Goal: Task Accomplishment & Management: Manage account settings

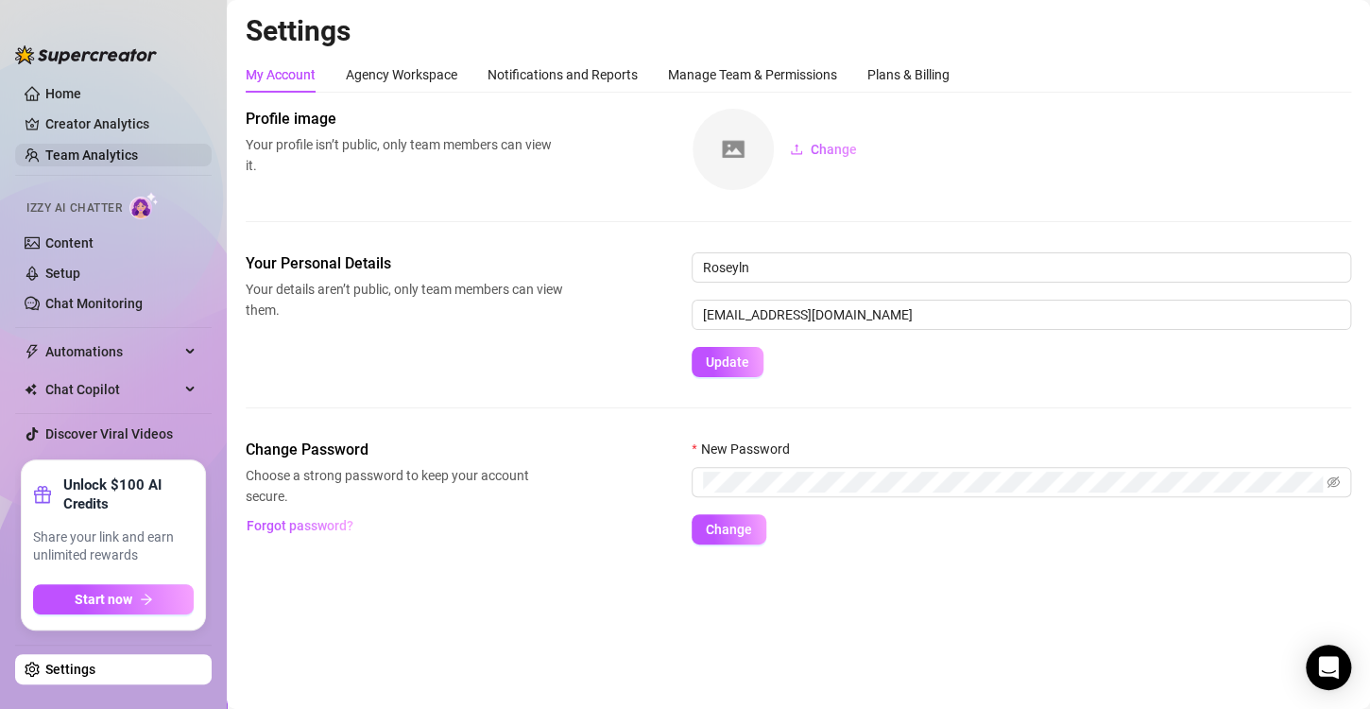
click at [131, 159] on link "Team Analytics" at bounding box center [91, 154] width 93 height 15
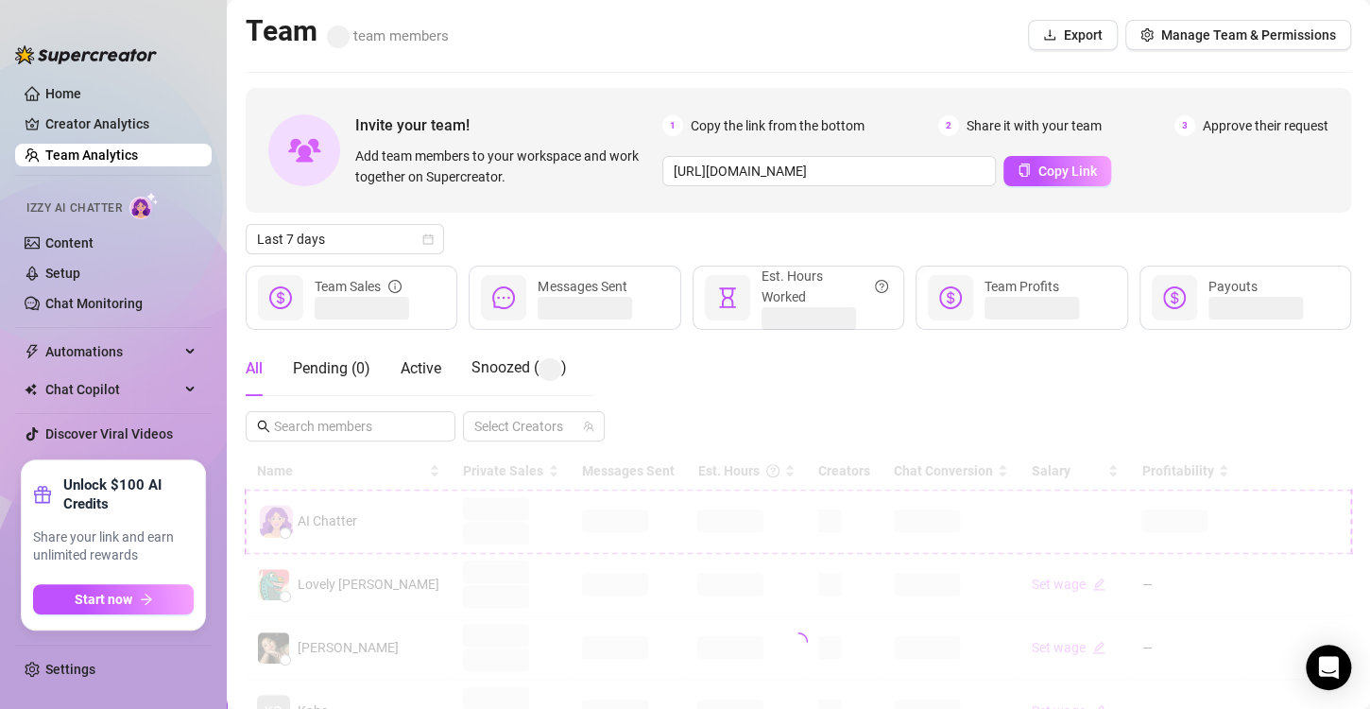
click at [589, 520] on div at bounding box center [799, 642] width 1106 height 378
click at [672, 521] on div at bounding box center [799, 642] width 1106 height 378
click at [677, 509] on div at bounding box center [799, 642] width 1106 height 378
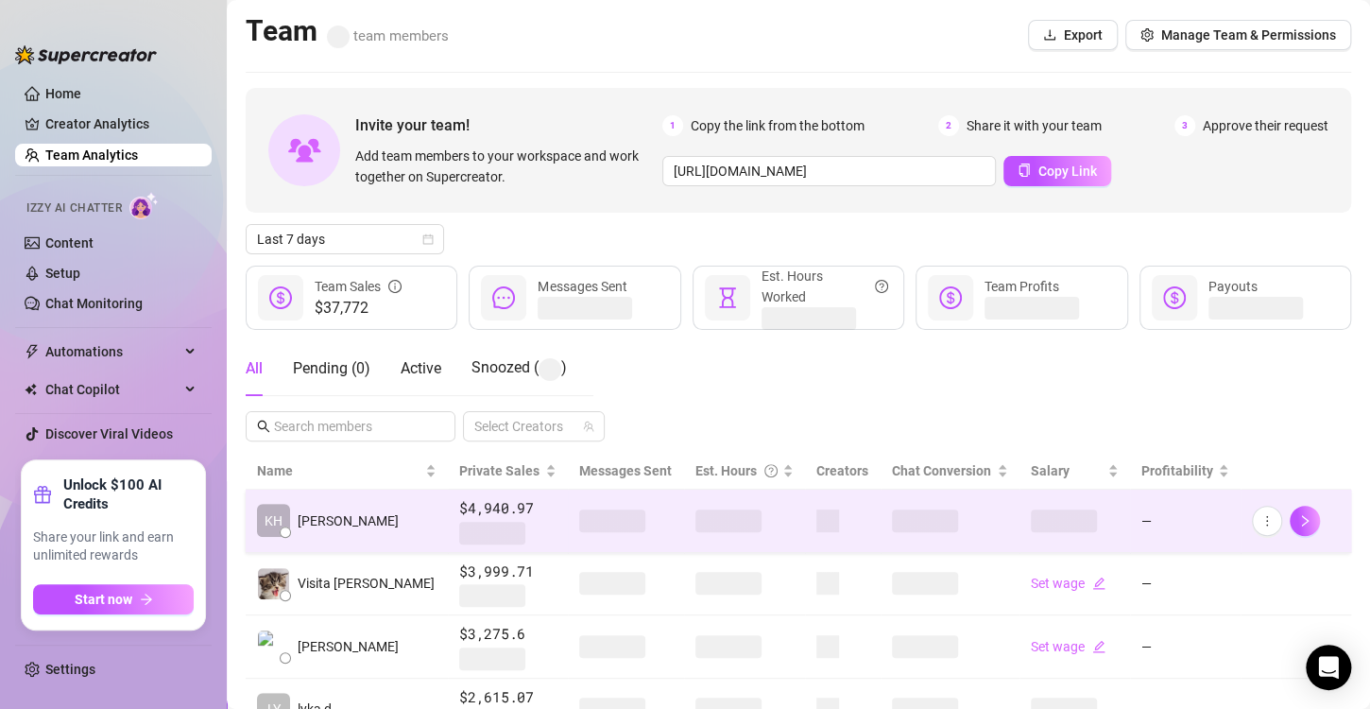
click at [692, 535] on td at bounding box center [744, 520] width 121 height 63
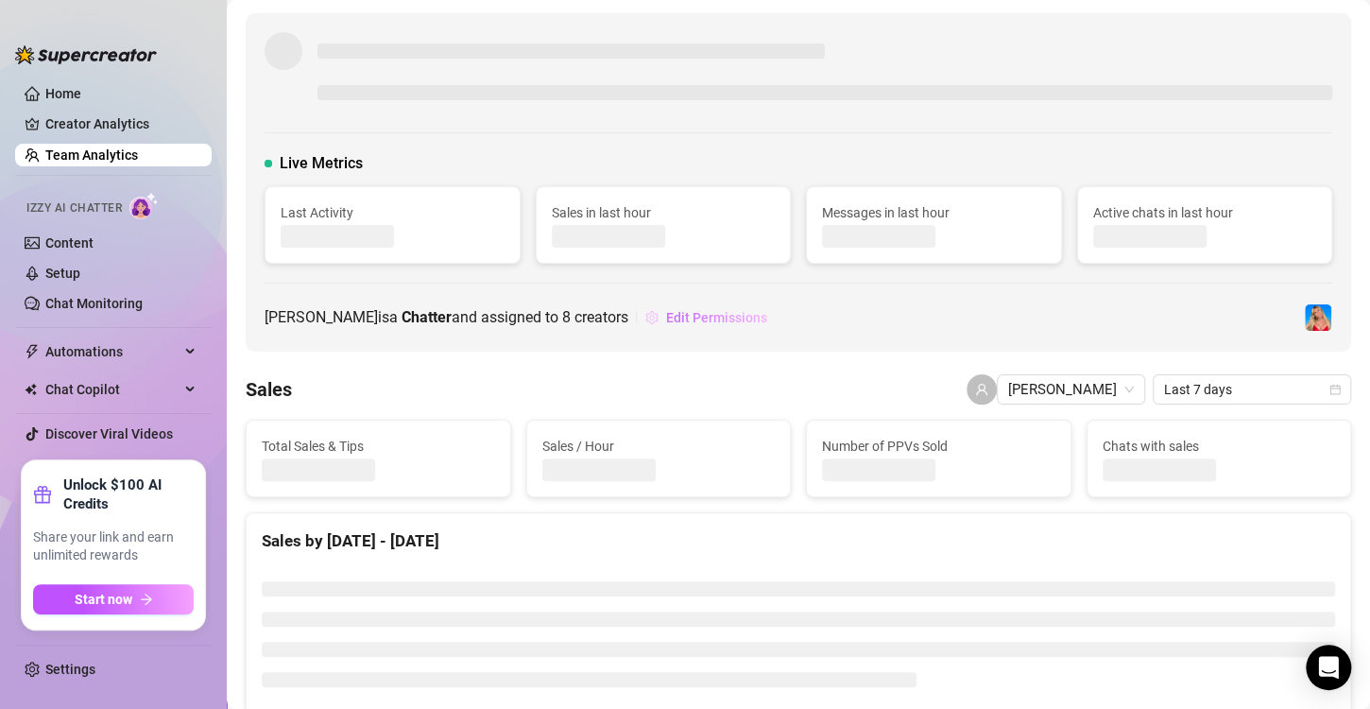
click at [649, 315] on button "Edit Permissions" at bounding box center [706, 317] width 124 height 30
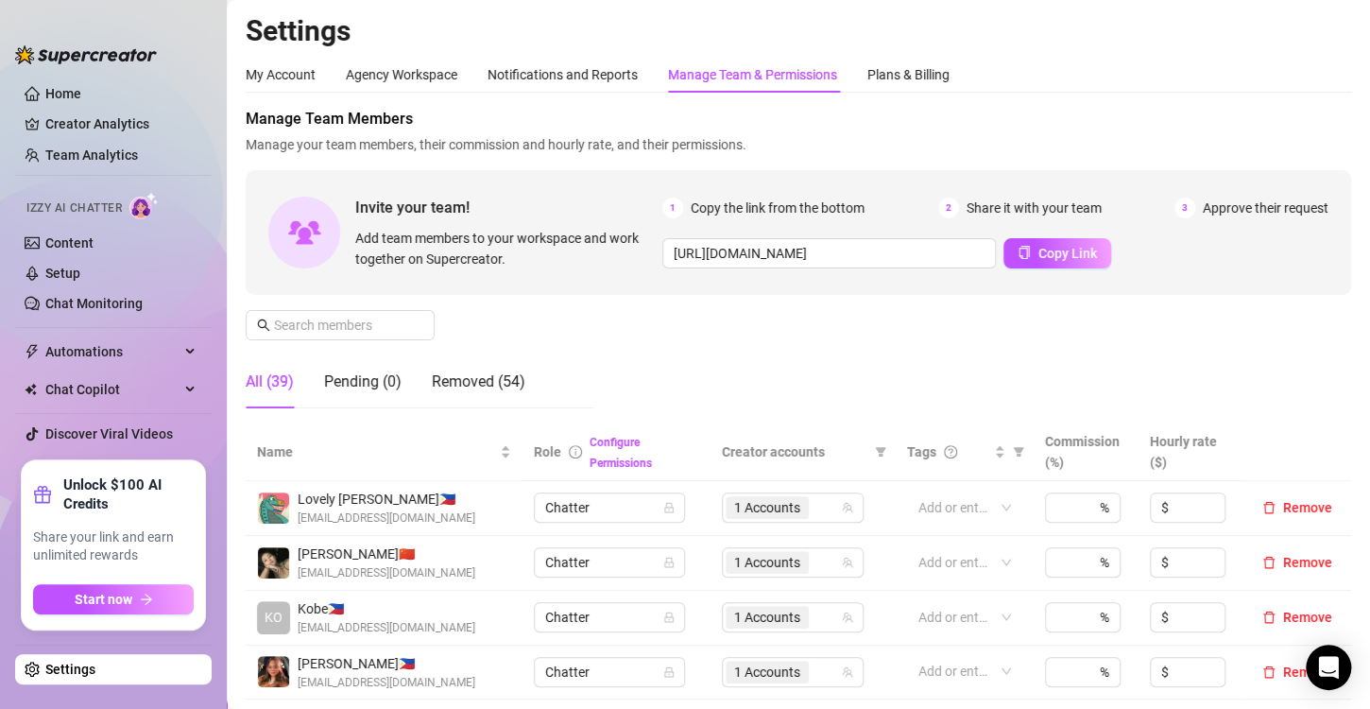
scroll to position [472, 0]
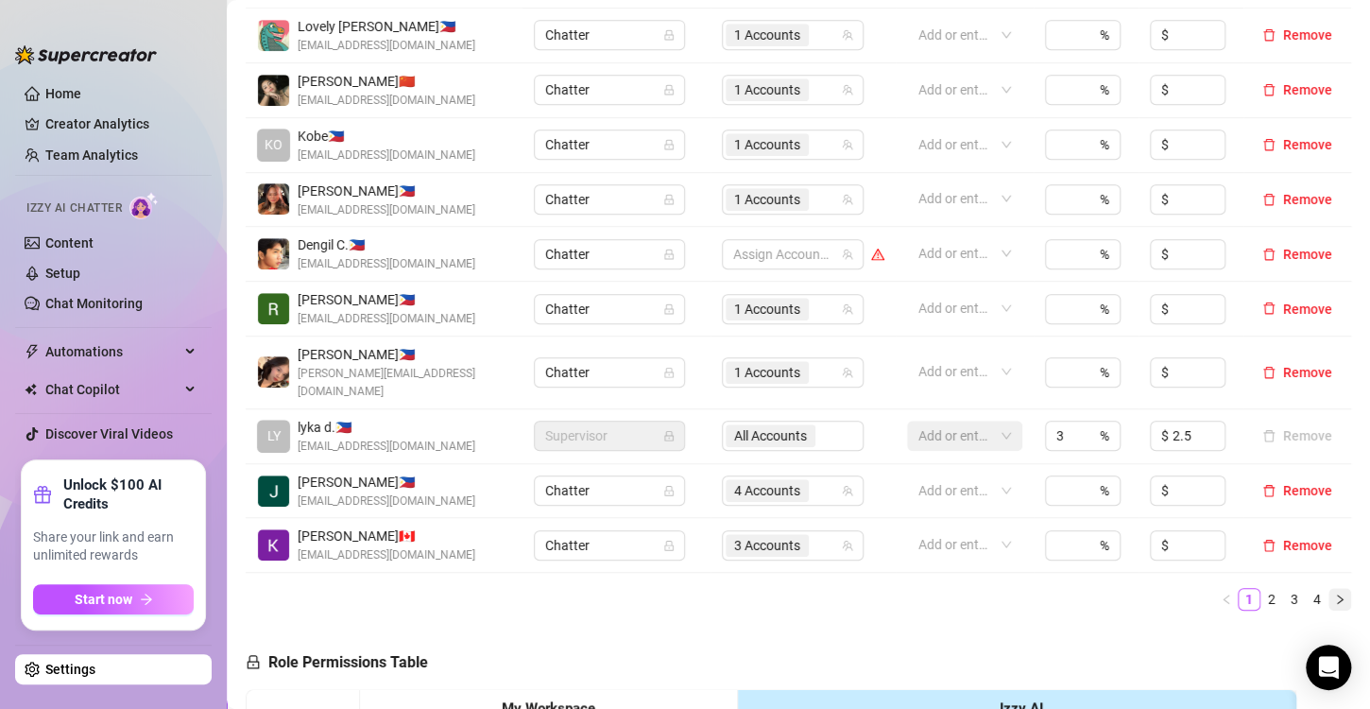
click at [1334, 593] on icon "right" at bounding box center [1339, 598] width 11 height 11
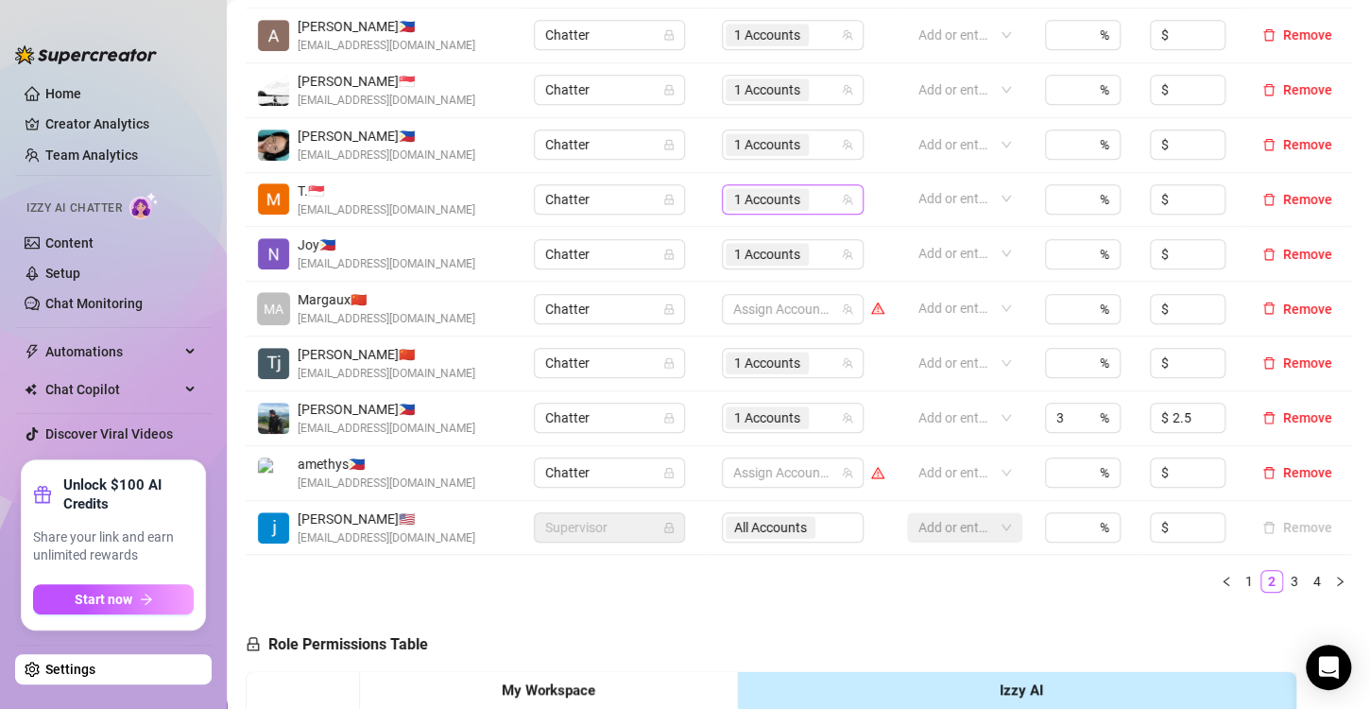
click at [739, 196] on span "1 Accounts" at bounding box center [767, 199] width 66 height 21
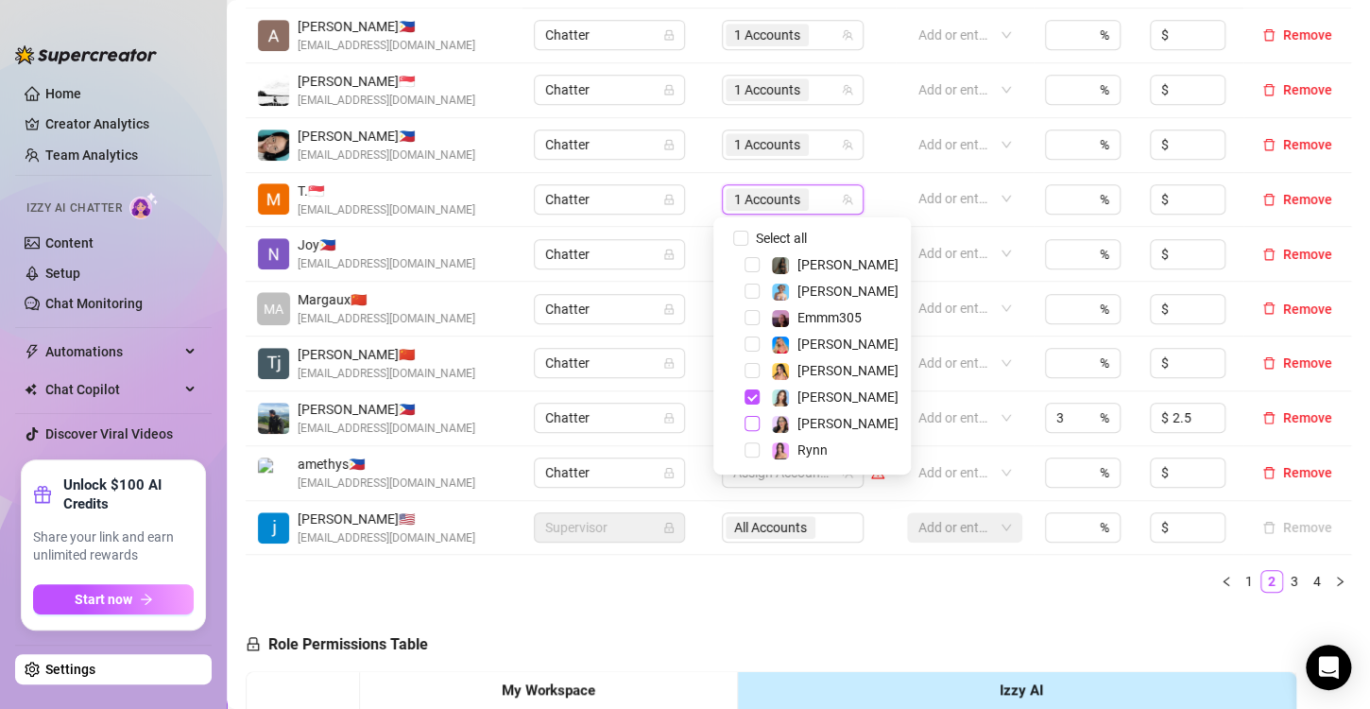
click at [755, 423] on span "Select tree node" at bounding box center [752, 423] width 15 height 15
click at [750, 395] on span "Select tree node" at bounding box center [752, 396] width 15 height 15
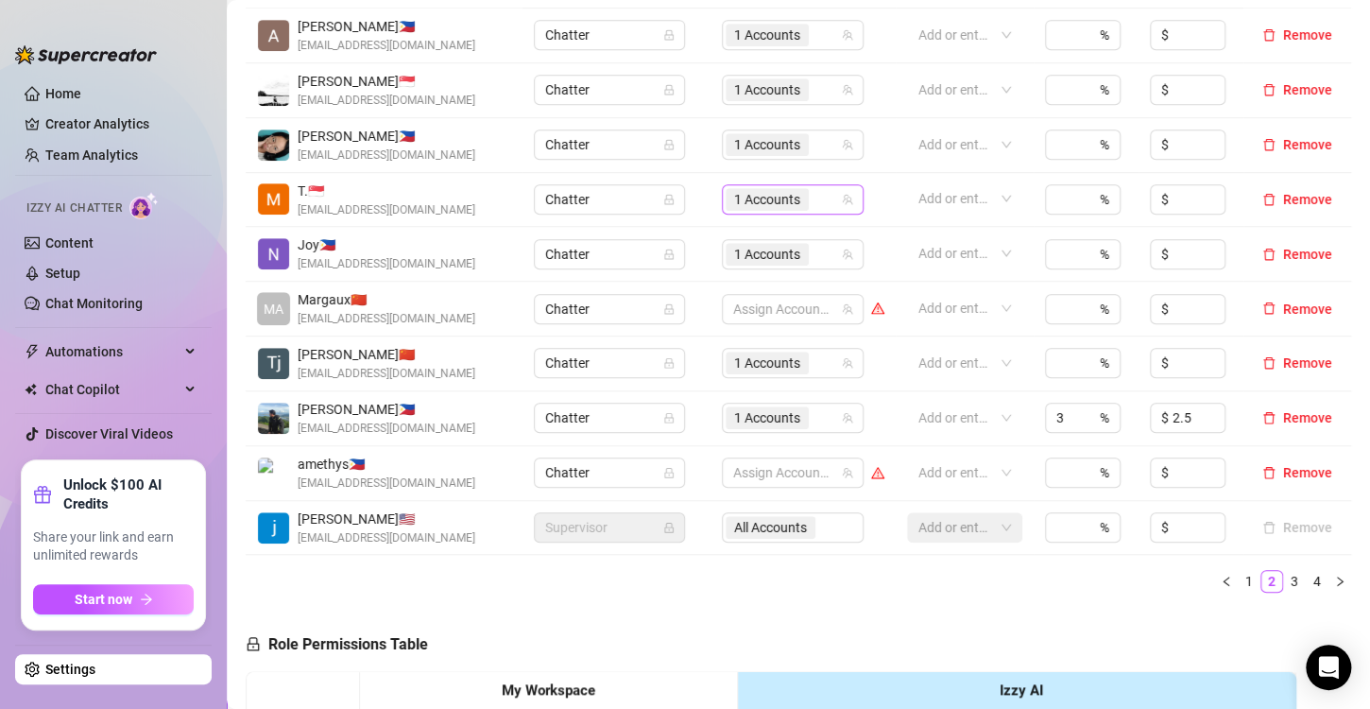
click at [734, 197] on span "1 Accounts" at bounding box center [767, 199] width 66 height 21
click at [1218, 581] on button "button" at bounding box center [1226, 581] width 23 height 23
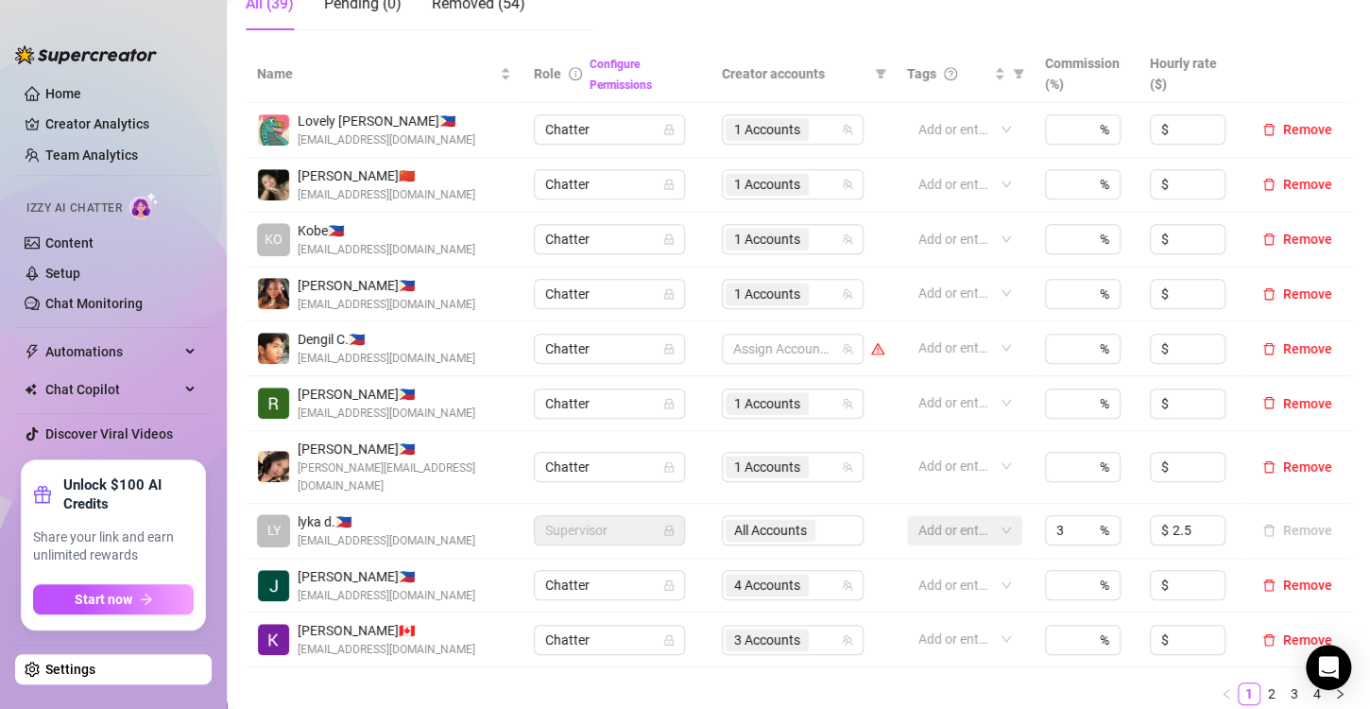
scroll to position [567, 0]
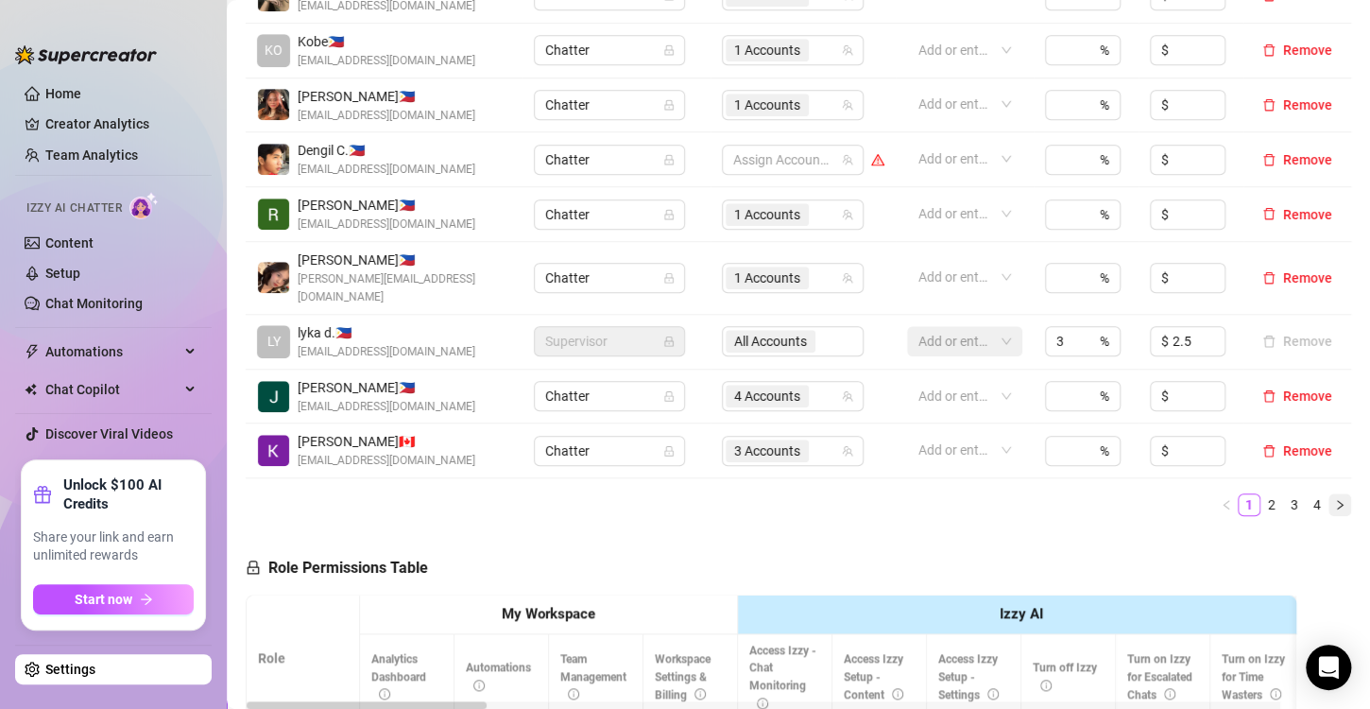
click at [1334, 499] on icon "right" at bounding box center [1339, 504] width 11 height 11
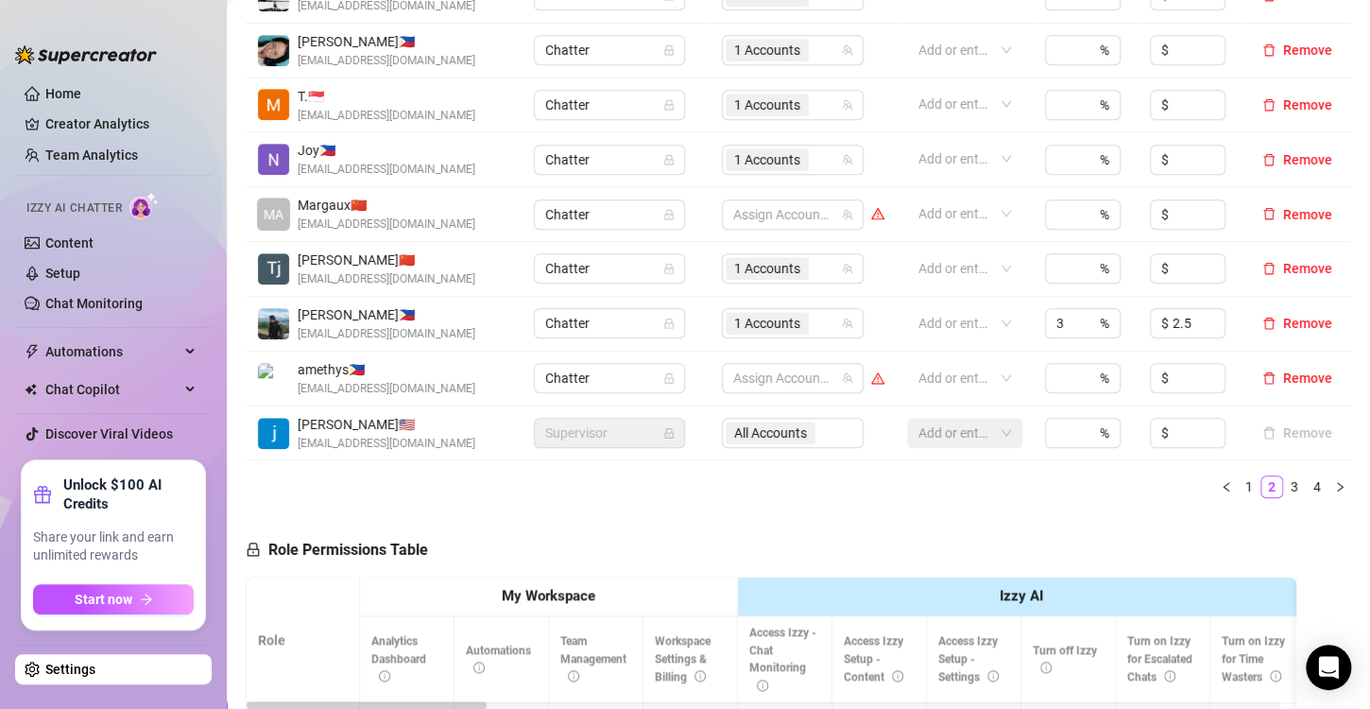
drag, startPoint x: 1311, startPoint y: 482, endPoint x: 1277, endPoint y: 472, distance: 35.6
click at [1311, 481] on link "4" at bounding box center [1317, 486] width 21 height 21
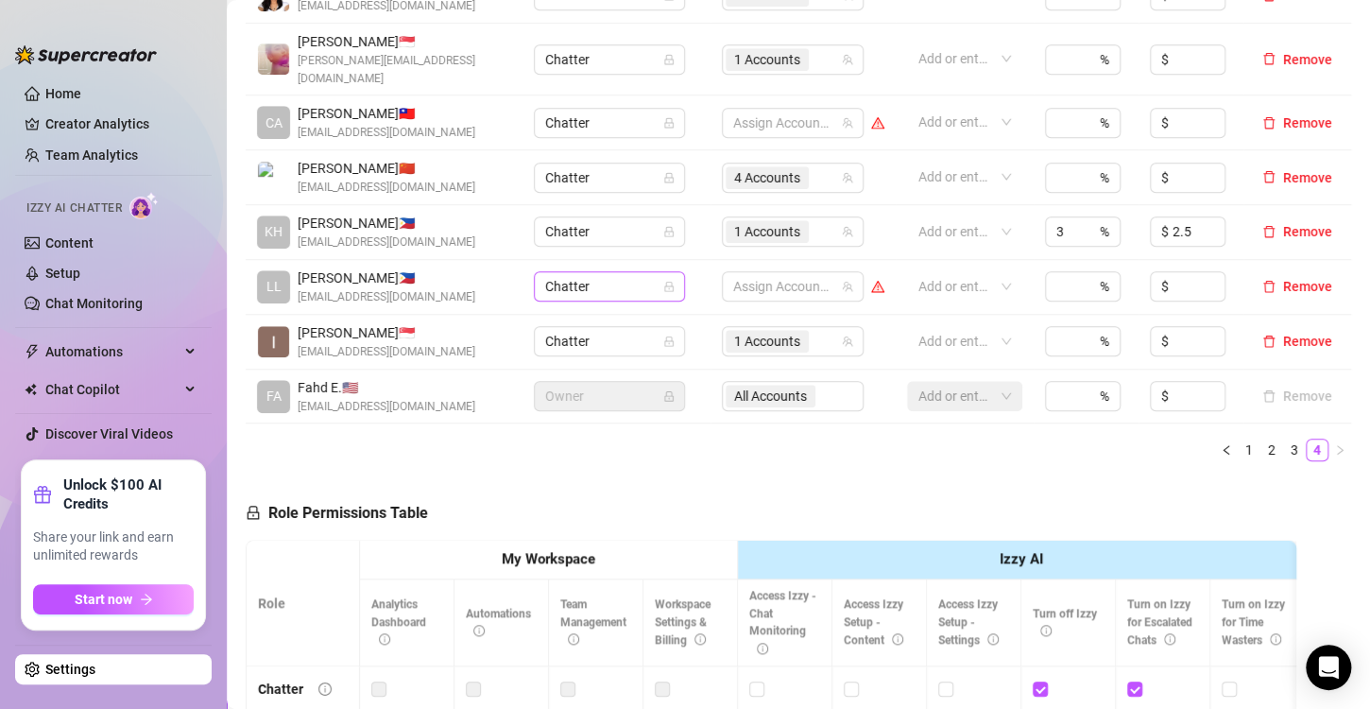
scroll to position [378, 0]
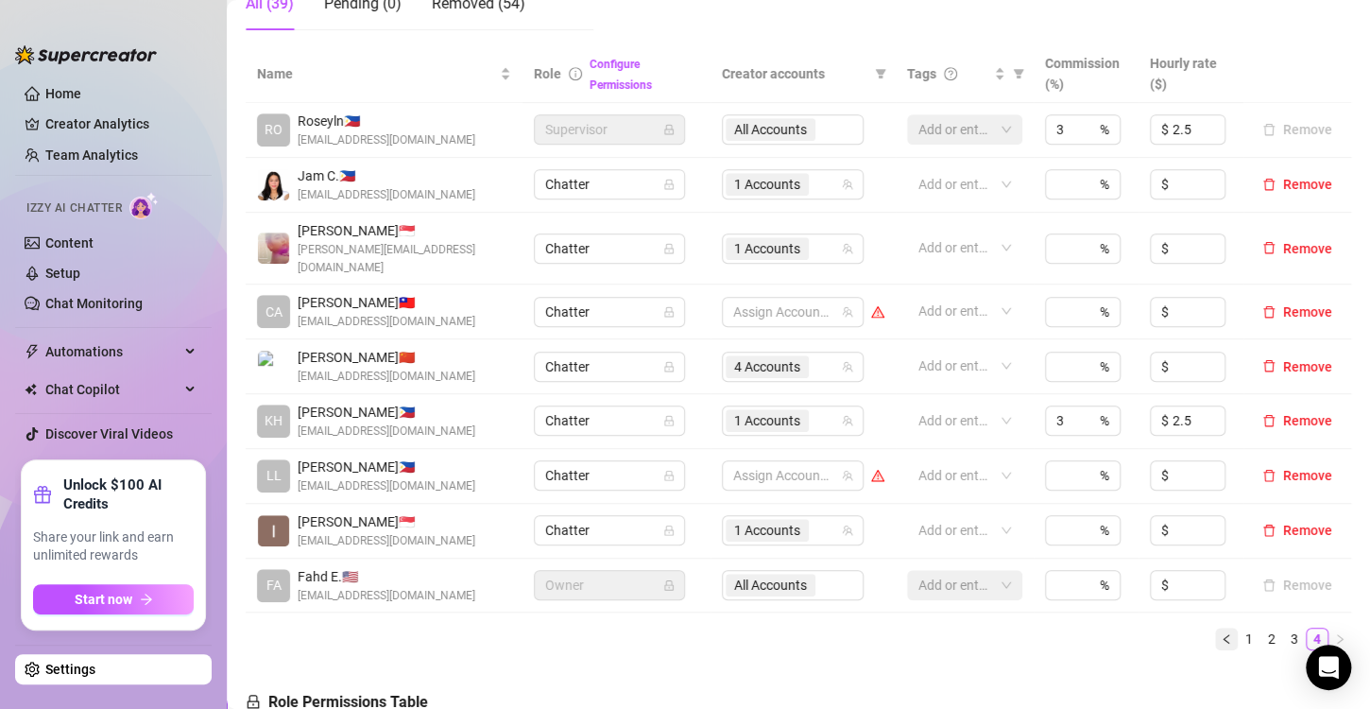
click at [1223, 634] on icon "left" at bounding box center [1226, 638] width 6 height 9
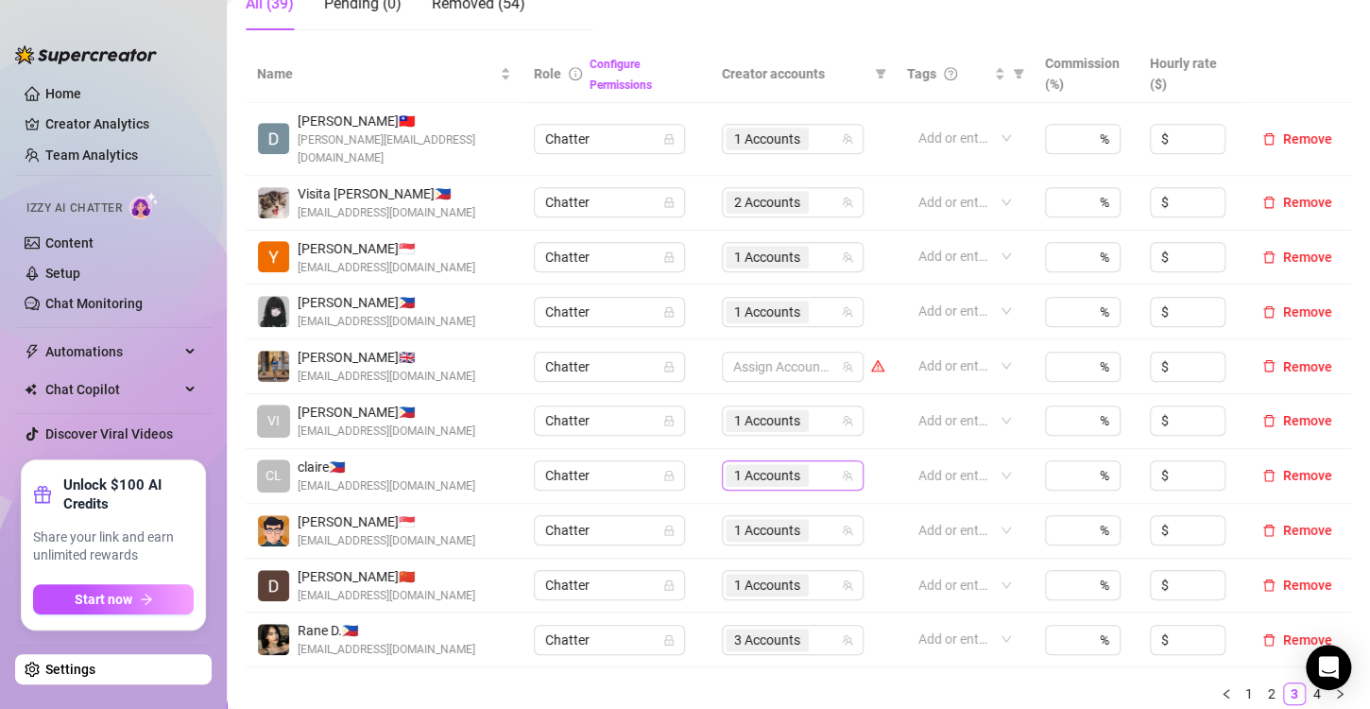
click at [744, 465] on span "1 Accounts" at bounding box center [767, 475] width 66 height 21
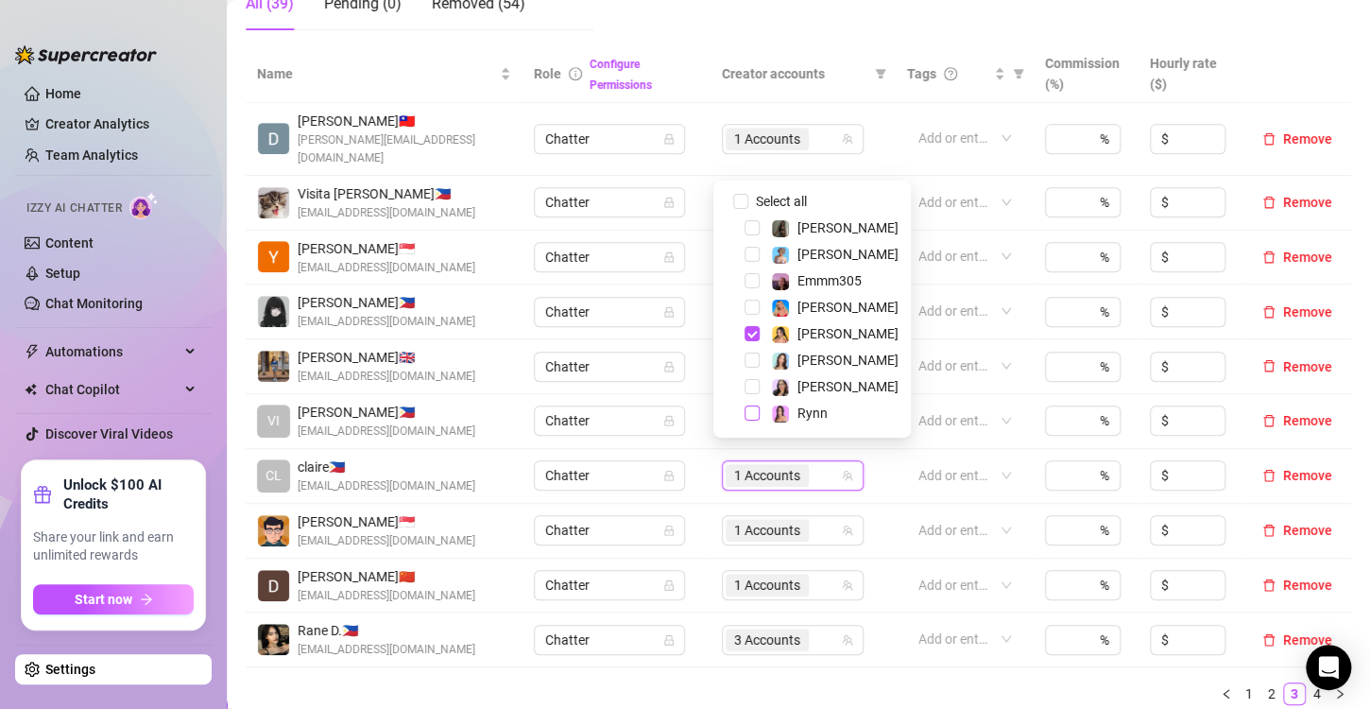
click at [747, 416] on span "Select tree node" at bounding box center [752, 412] width 15 height 15
click at [749, 333] on span "Select tree node" at bounding box center [752, 333] width 15 height 15
click at [829, 695] on div "Name Role Configure Permissions Creator accounts Tags Commission (%) Hourly rat…" at bounding box center [799, 382] width 1106 height 675
click at [734, 465] on span "1 Accounts" at bounding box center [767, 475] width 66 height 21
click at [886, 682] on ul "1 2 3 4" at bounding box center [799, 693] width 1106 height 23
